Goal: Task Accomplishment & Management: Manage account settings

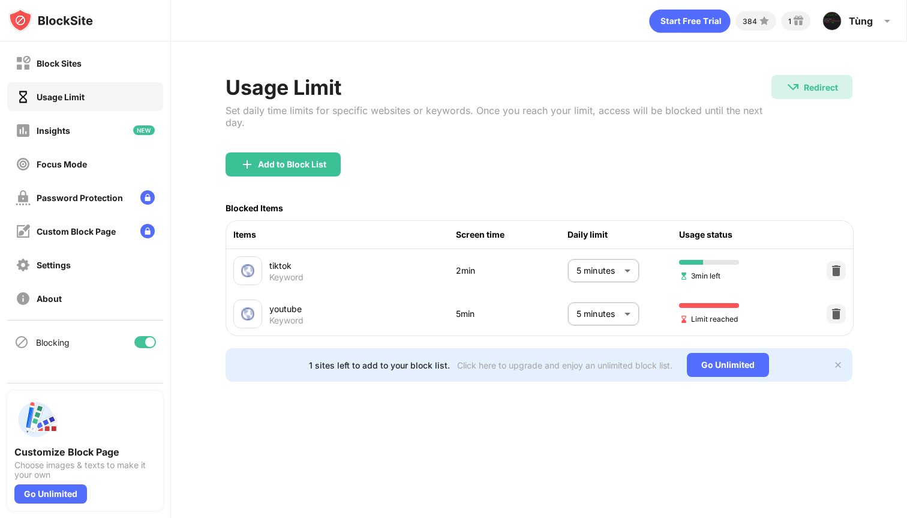
click at [626, 303] on body "Block Sites Usage Limit Insights Focus Mode Password Protection Custom Block Pa…" at bounding box center [453, 259] width 907 height 518
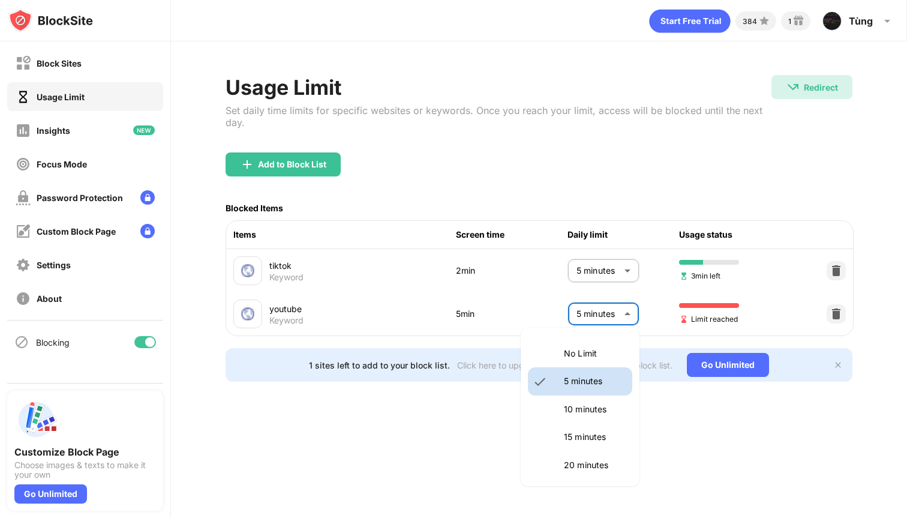
click at [606, 341] on li "No Limit" at bounding box center [580, 353] width 104 height 28
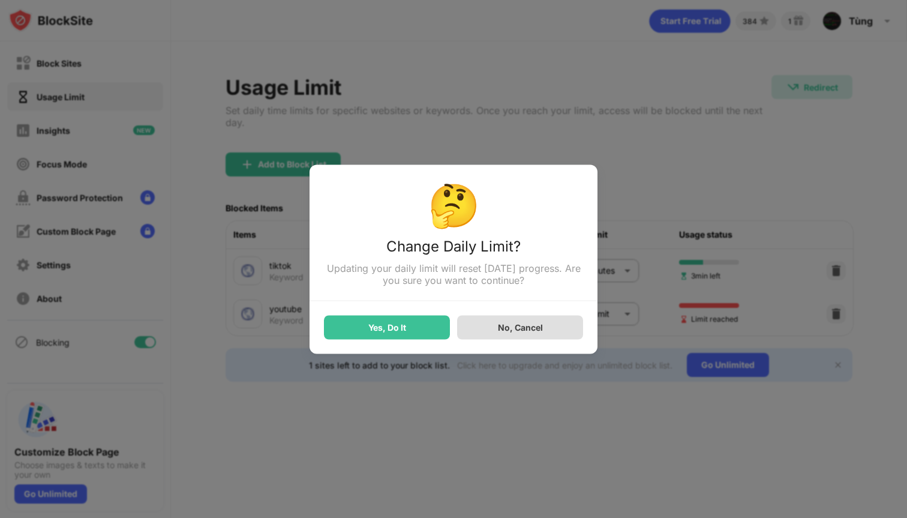
click at [525, 328] on div "No, Cancel" at bounding box center [520, 327] width 45 height 10
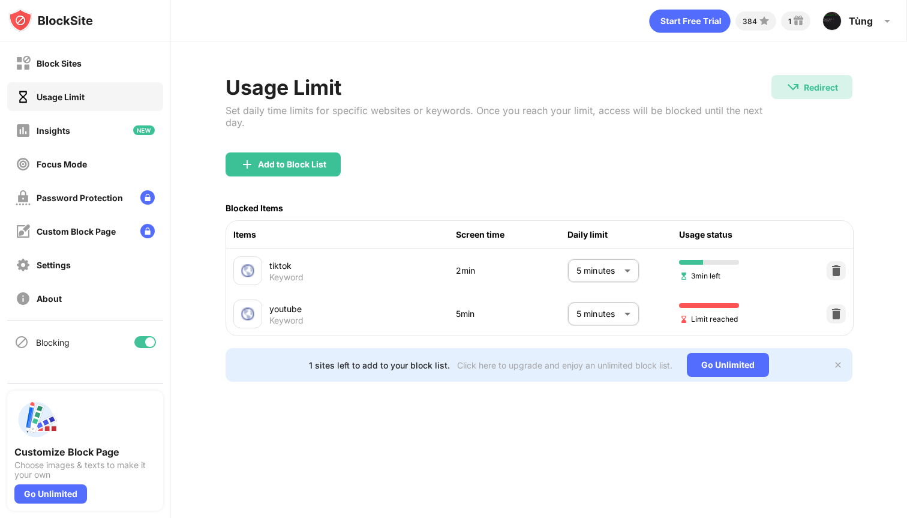
click at [593, 317] on body "Block Sites Usage Limit Insights Focus Mode Password Protection Custom Block Pa…" at bounding box center [453, 259] width 907 height 518
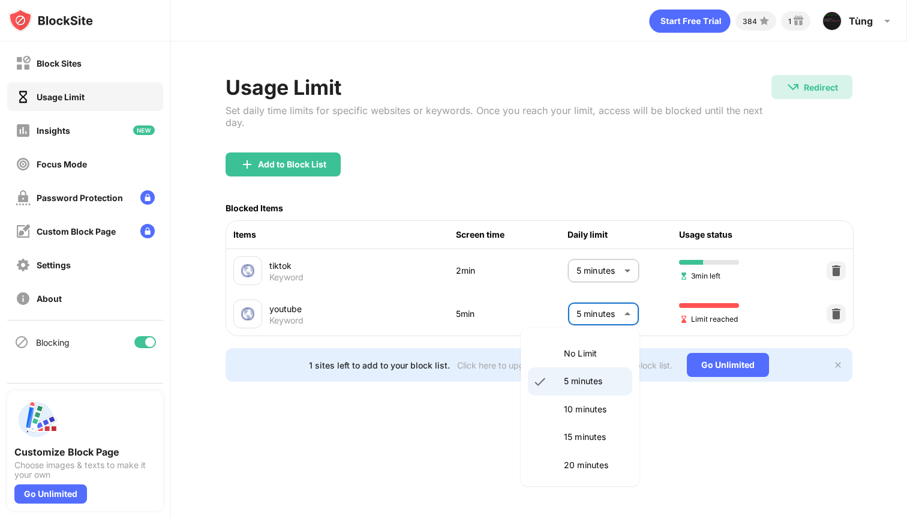
click at [572, 412] on p "10 minutes" at bounding box center [594, 408] width 61 height 13
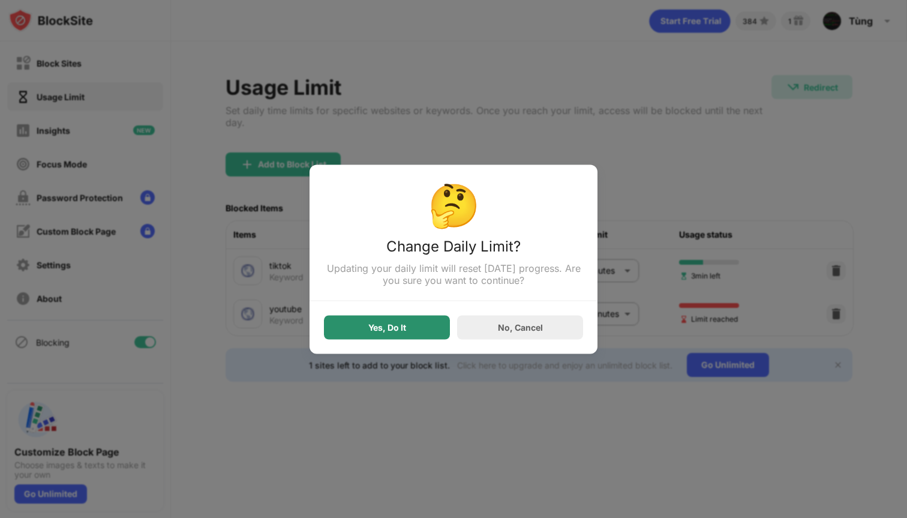
click at [411, 319] on div "Yes, Do It" at bounding box center [387, 327] width 126 height 24
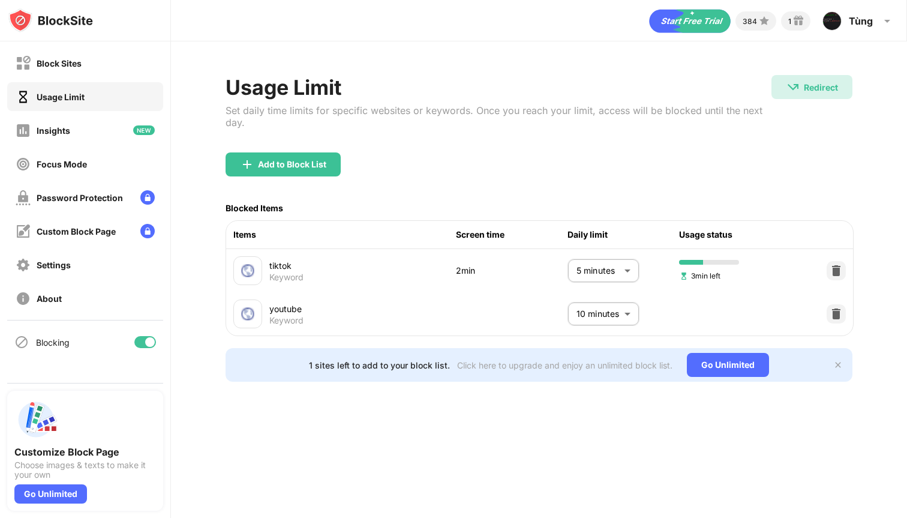
click at [581, 308] on body "Block Sites Usage Limit Insights Focus Mode Password Protection Custom Block Pa…" at bounding box center [453, 259] width 907 height 518
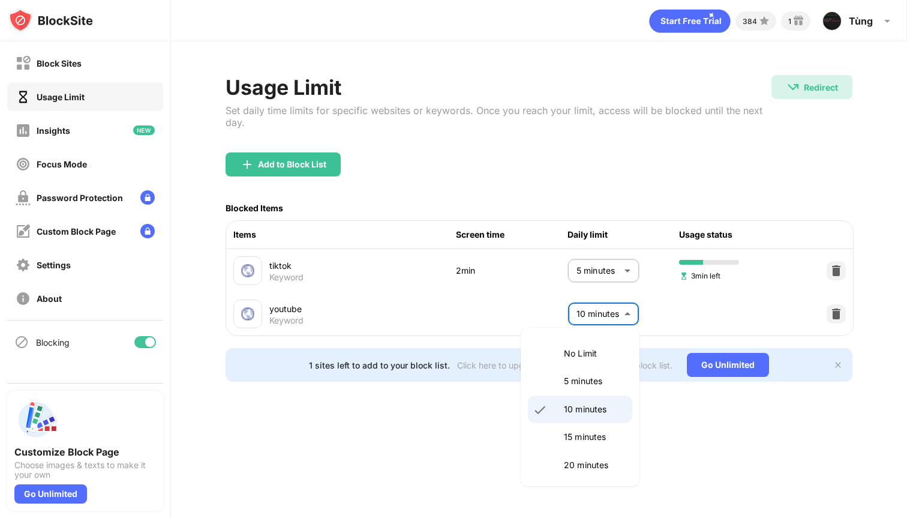
click at [564, 357] on p "No Limit" at bounding box center [594, 353] width 61 height 13
type input "********"
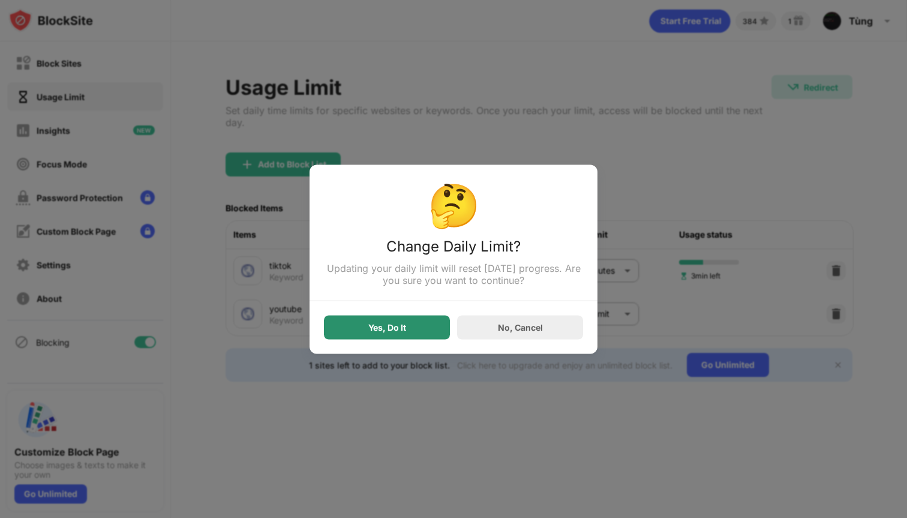
click at [386, 327] on div "Yes, Do It" at bounding box center [387, 327] width 38 height 10
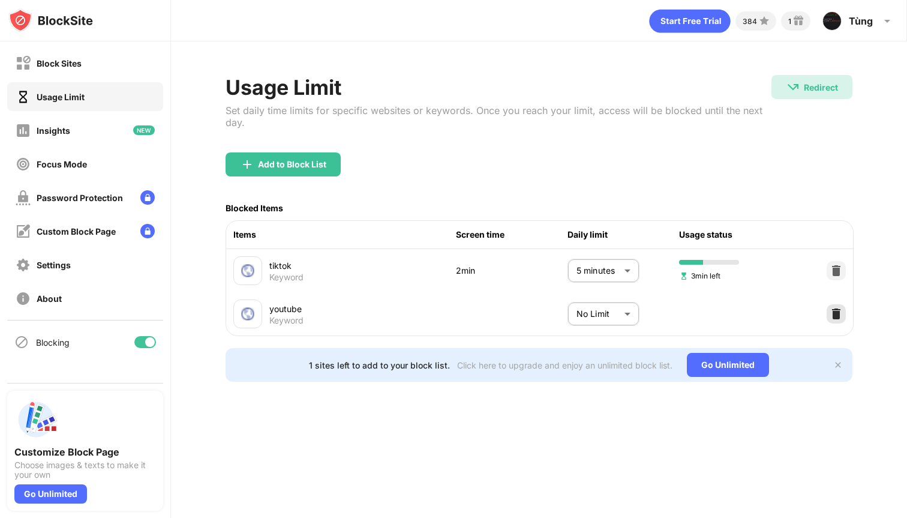
click at [834, 311] on img at bounding box center [836, 314] width 12 height 12
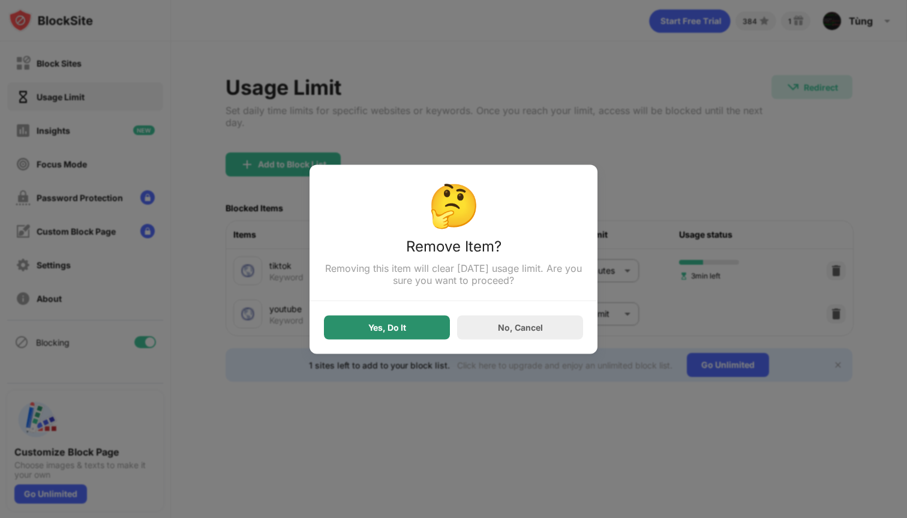
click at [409, 324] on div "Yes, Do It" at bounding box center [387, 327] width 126 height 24
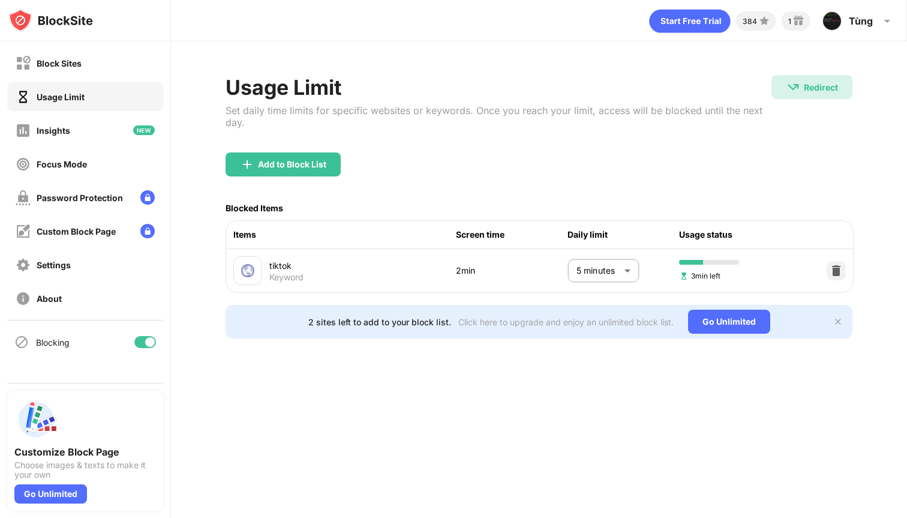
click at [599, 266] on body "Block Sites Usage Limit Insights Focus Mode Password Protection Custom Block Pa…" at bounding box center [453, 259] width 907 height 518
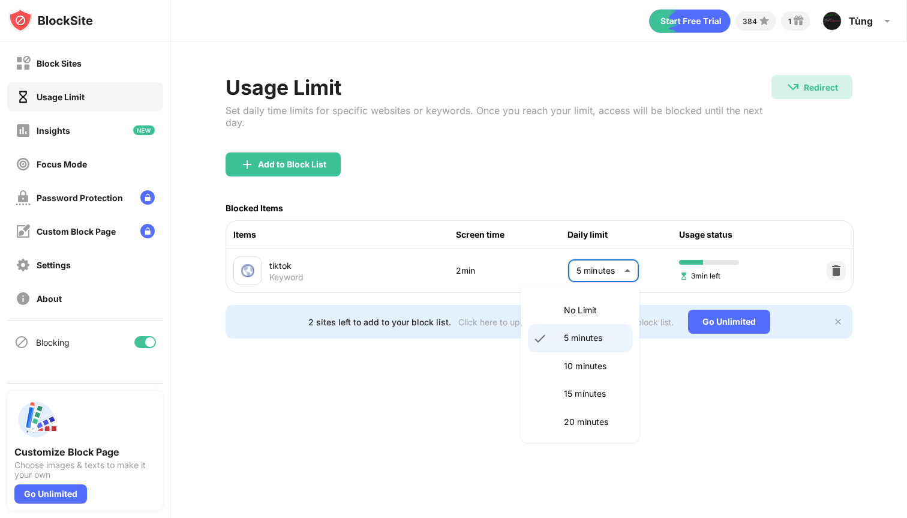
click at [567, 362] on p "10 minutes" at bounding box center [594, 365] width 61 height 13
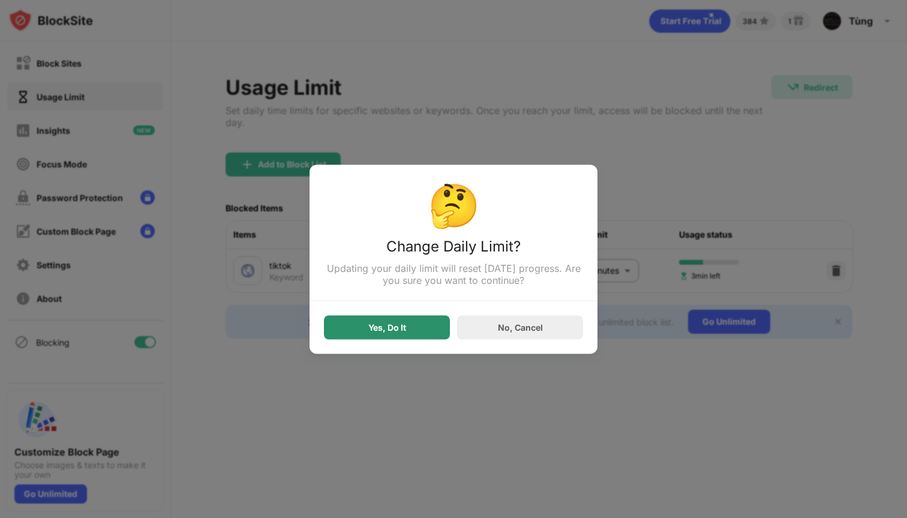
click at [429, 318] on div "Yes, Do It" at bounding box center [387, 327] width 126 height 24
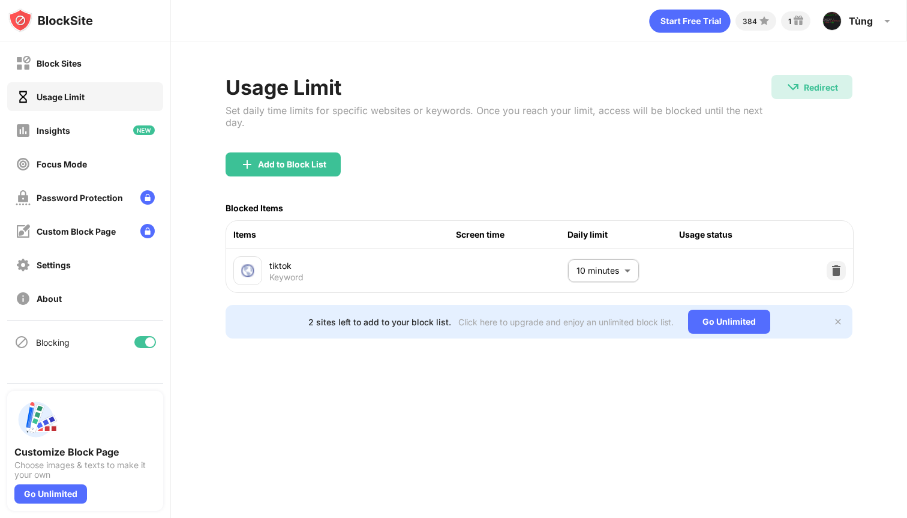
click at [600, 268] on body "Block Sites Usage Limit Insights Focus Mode Password Protection Custom Block Pa…" at bounding box center [453, 259] width 907 height 518
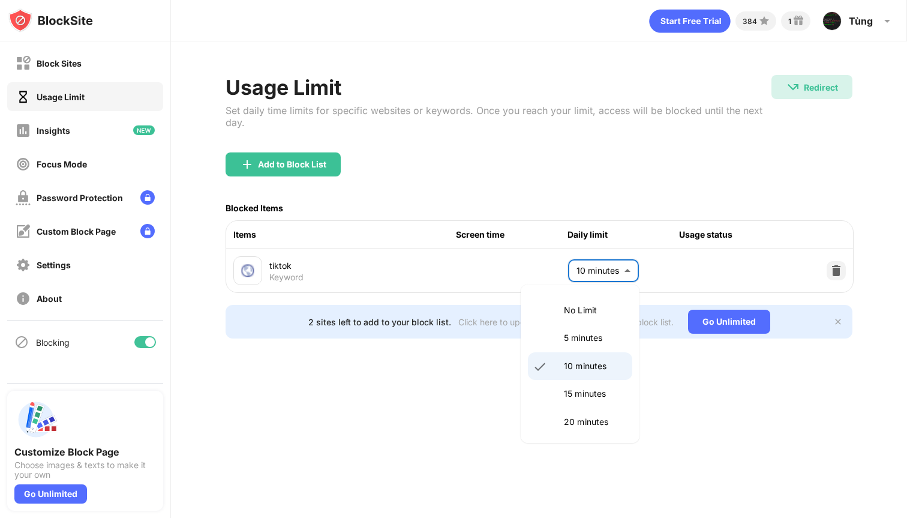
click at [564, 336] on p "5 minutes" at bounding box center [594, 337] width 61 height 13
type input "*"
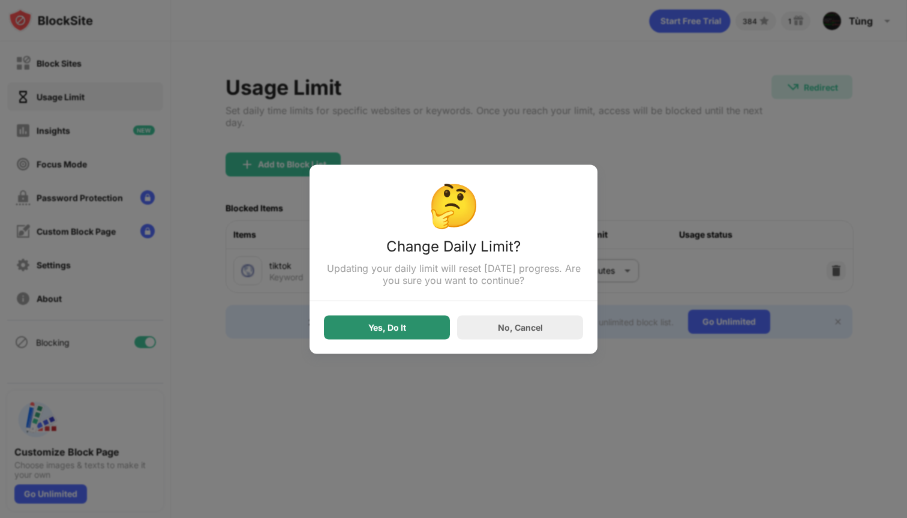
click at [373, 324] on div "Yes, Do It" at bounding box center [387, 327] width 38 height 10
